Goal: Task Accomplishment & Management: Use online tool/utility

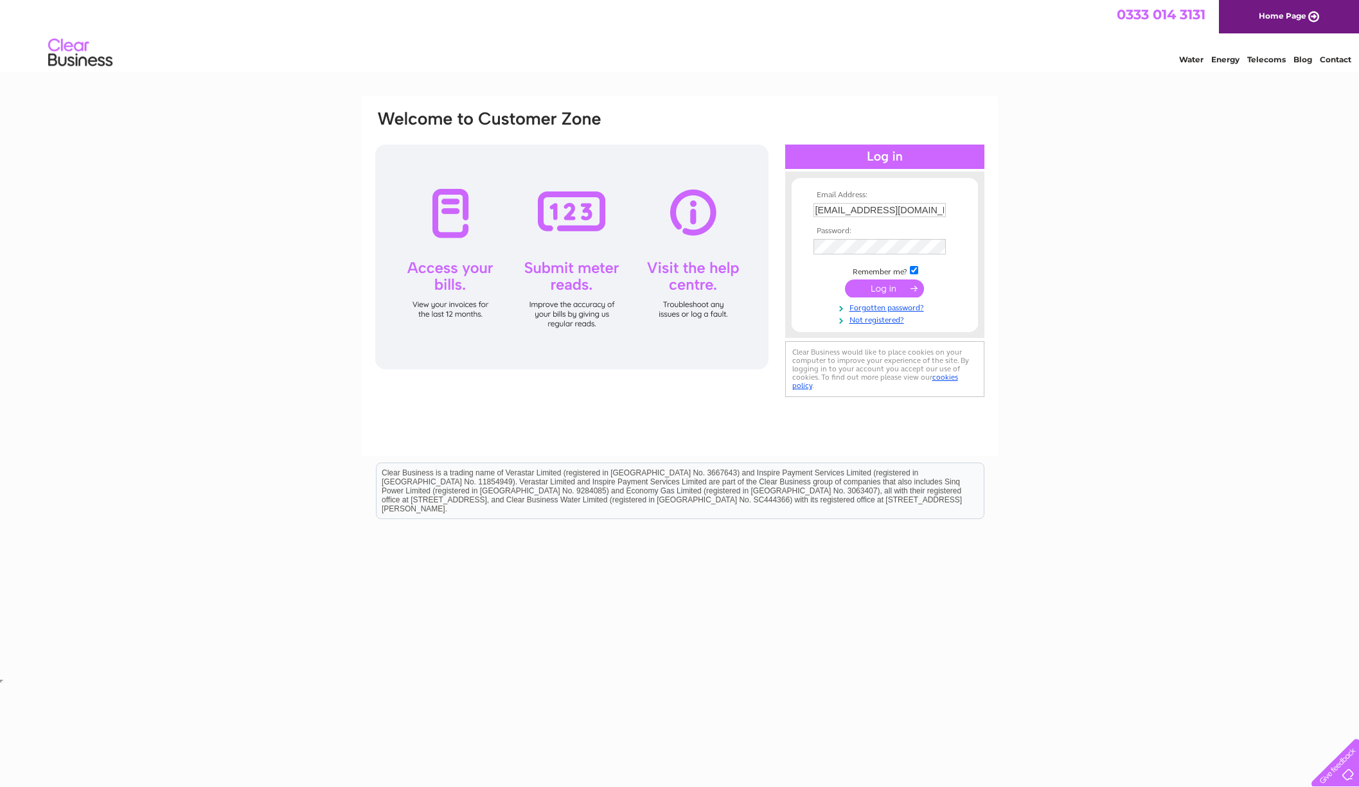
click at [869, 287] on input "submit" at bounding box center [884, 288] width 79 height 18
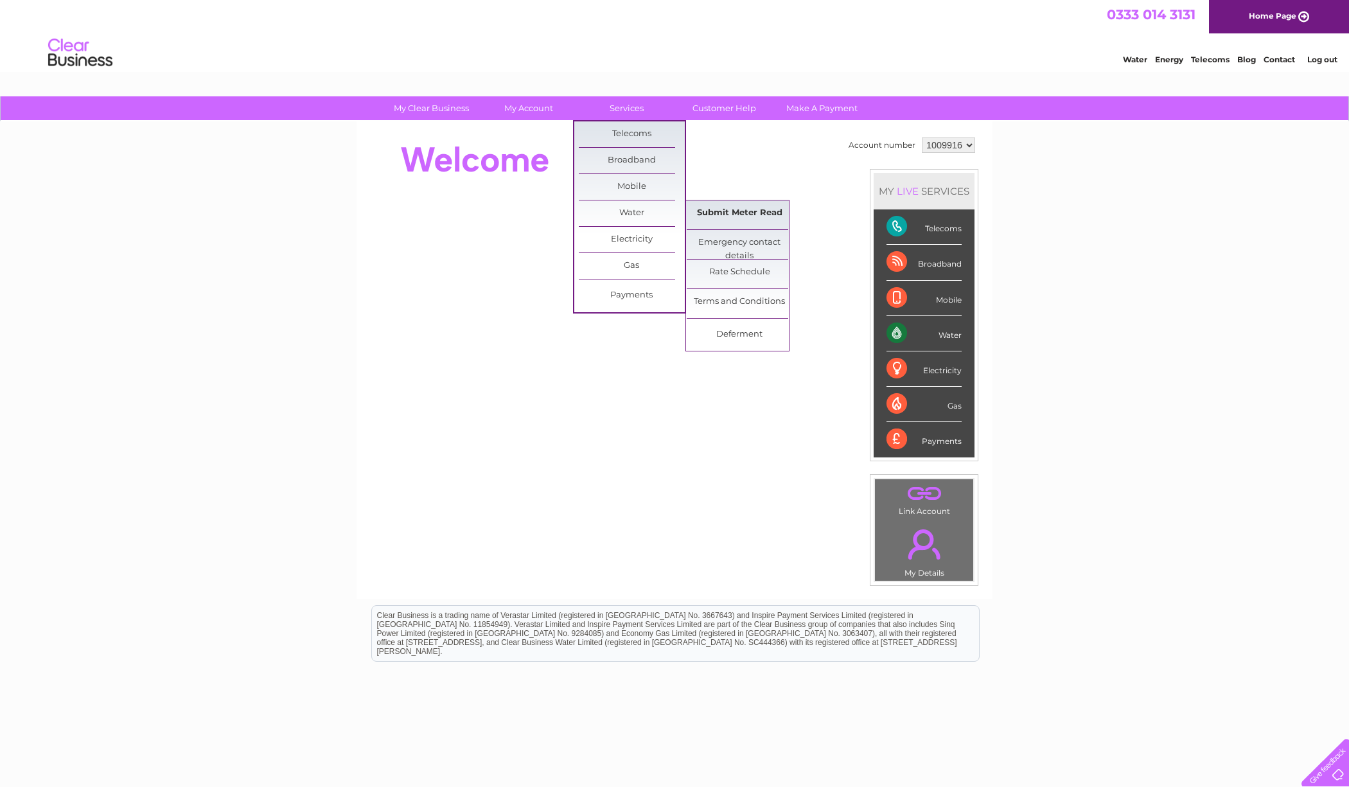
click at [718, 217] on link "Submit Meter Read" at bounding box center [740, 213] width 106 height 26
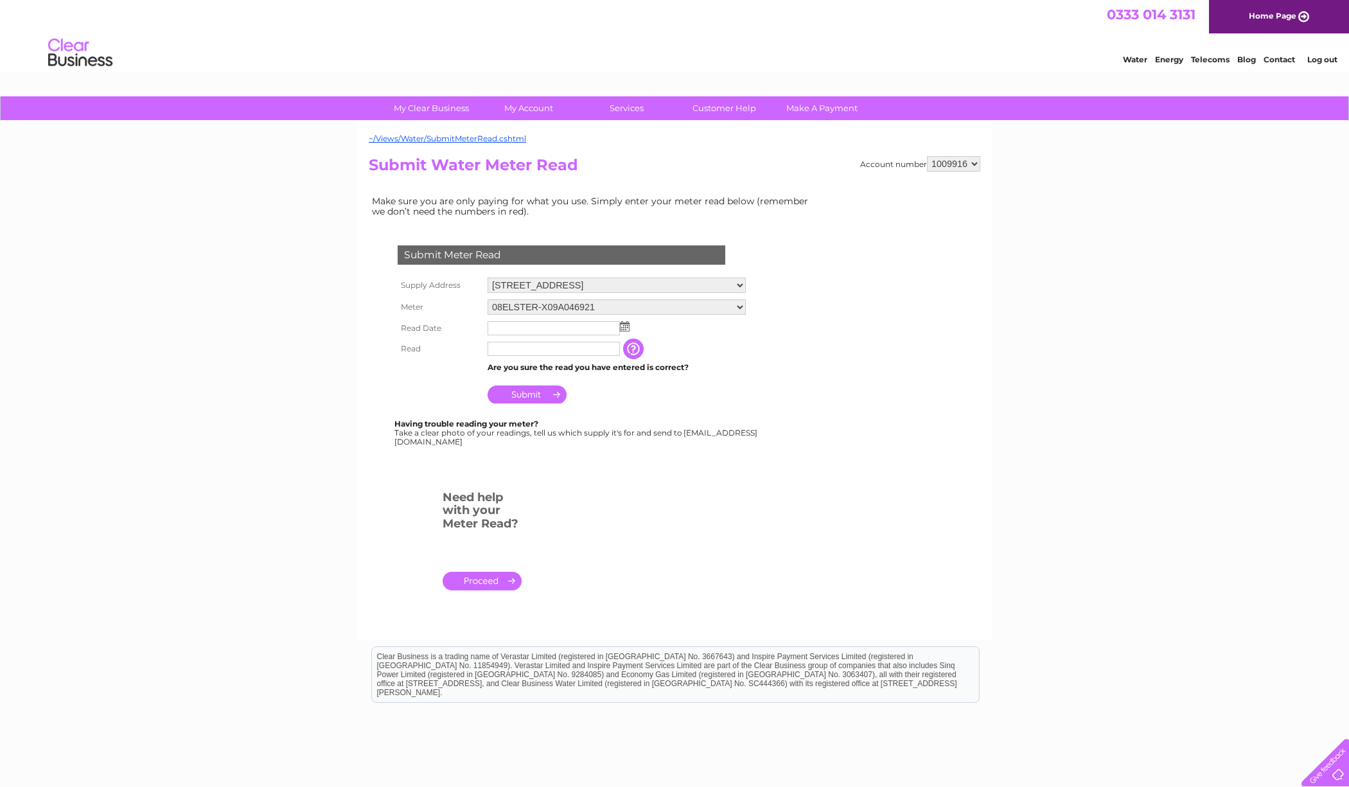
click at [626, 328] on img at bounding box center [625, 326] width 10 height 10
click at [523, 443] on link "29" at bounding box center [520, 440] width 20 height 13
type input "2025/09/29"
click at [551, 353] on input "text" at bounding box center [554, 349] width 132 height 14
click at [646, 349] on input "button" at bounding box center [634, 349] width 23 height 21
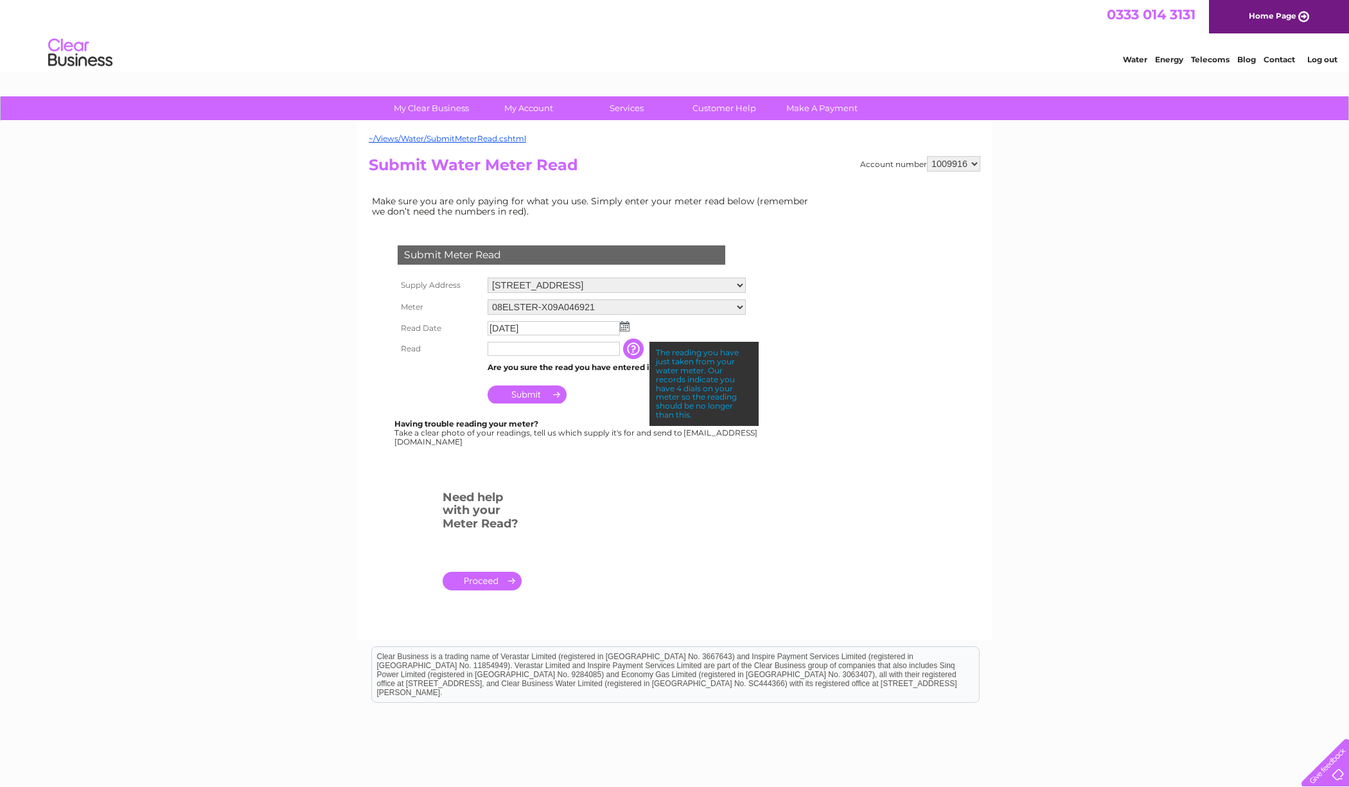
click at [646, 349] on input "button" at bounding box center [634, 349] width 23 height 21
click at [583, 351] on input "text" at bounding box center [554, 349] width 132 height 14
type input "0356"
click at [525, 395] on input "Submit" at bounding box center [527, 396] width 79 height 18
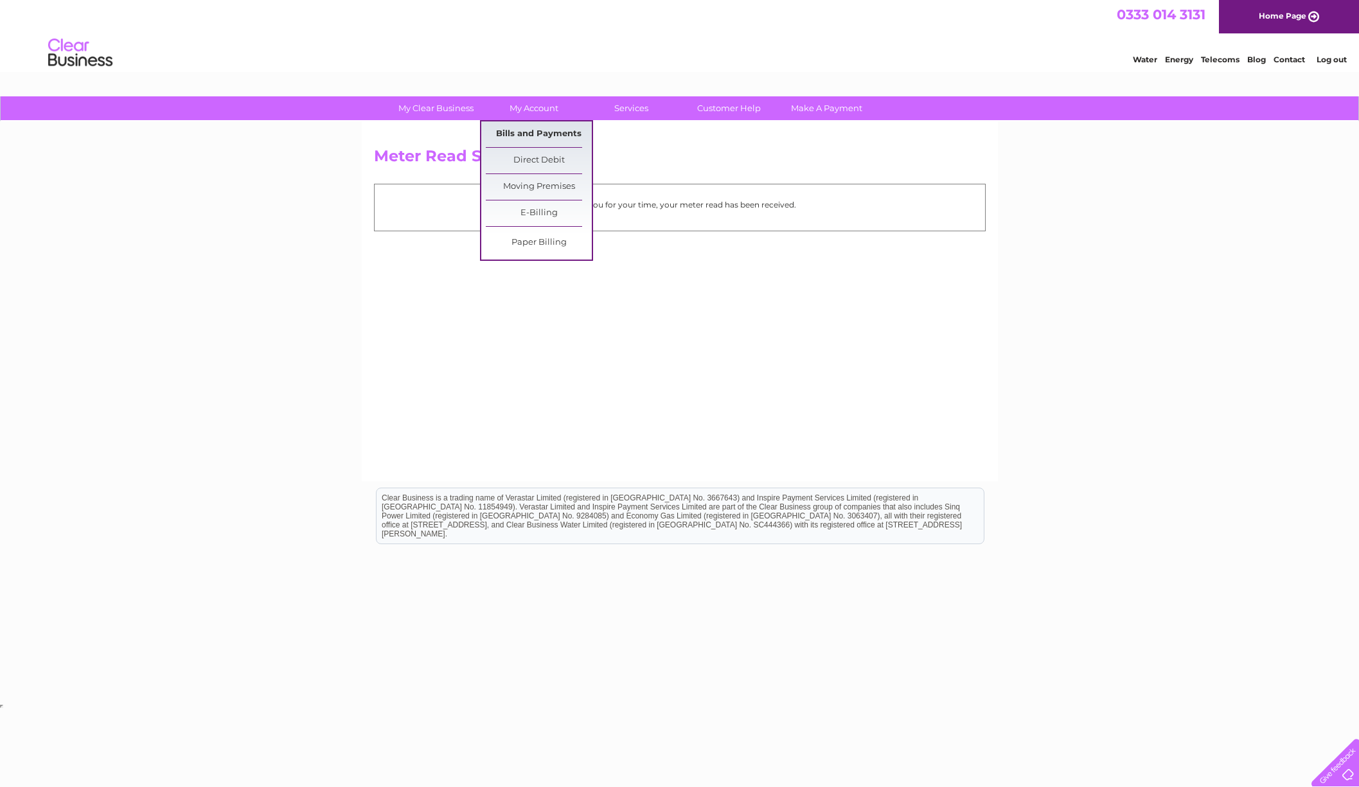
click at [546, 138] on link "Bills and Payments" at bounding box center [539, 134] width 106 height 26
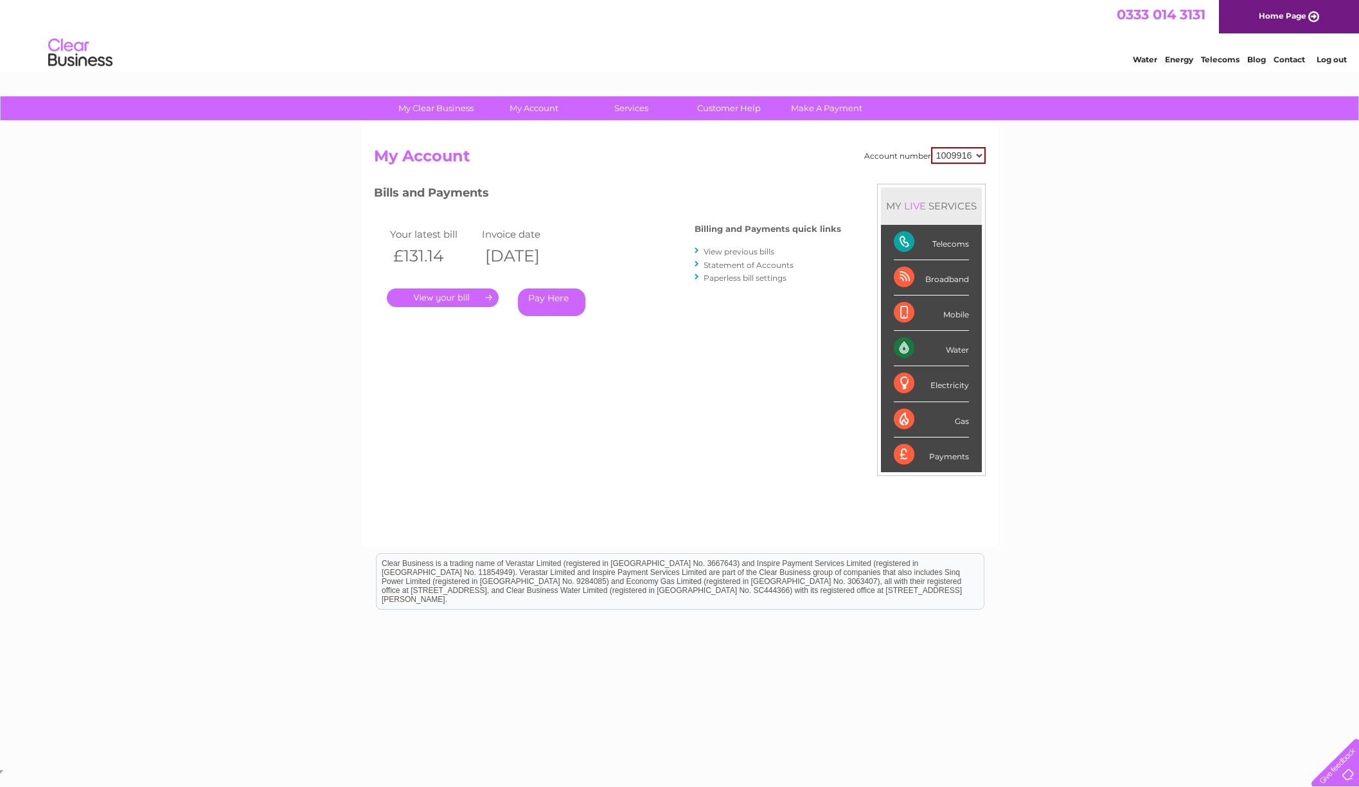
click at [469, 301] on link "." at bounding box center [443, 297] width 112 height 19
